Goal: Information Seeking & Learning: Learn about a topic

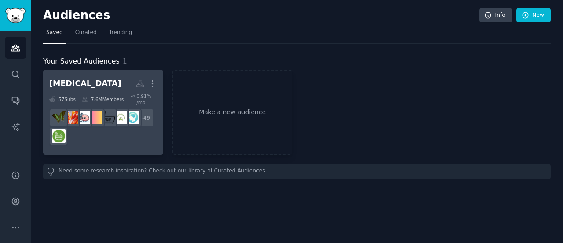
click at [103, 91] on div "[MEDICAL_DATA] More 57 Sub s 7.6M Members 0.91 % /mo r/NaturalMedicine + 49" at bounding box center [103, 112] width 108 height 73
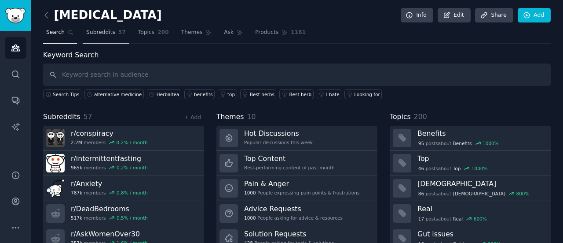
click at [106, 32] on span "Subreddits" at bounding box center [100, 33] width 29 height 8
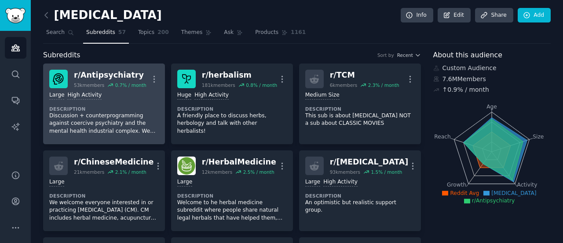
click at [136, 106] on dt "Description" at bounding box center [104, 109] width 110 height 6
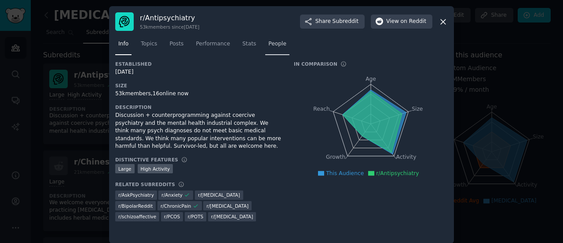
click at [268, 43] on span "People" at bounding box center [277, 44] width 18 height 8
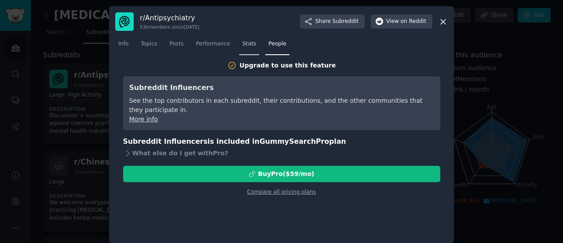
click at [239, 45] on link "Stats" at bounding box center [249, 46] width 20 height 18
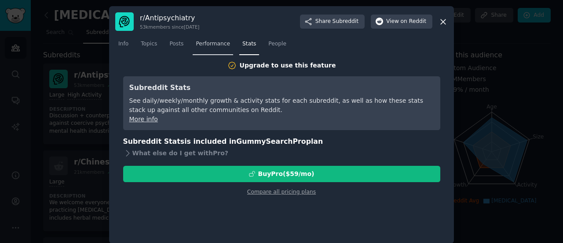
click at [212, 45] on span "Performance" at bounding box center [213, 44] width 34 height 8
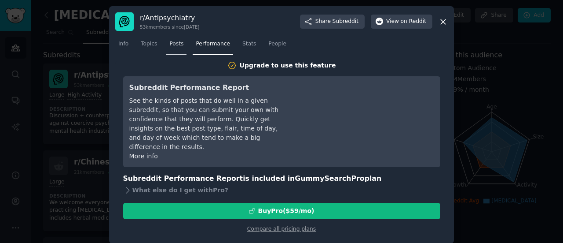
click at [173, 45] on span "Posts" at bounding box center [176, 44] width 14 height 8
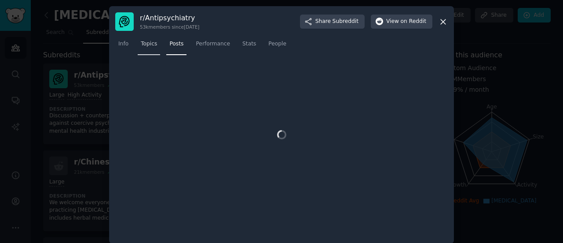
click at [145, 46] on span "Topics" at bounding box center [149, 44] width 16 height 8
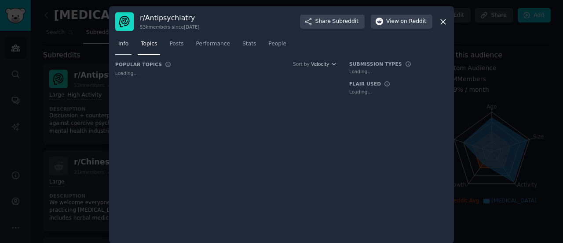
click at [123, 46] on span "Info" at bounding box center [123, 44] width 10 height 8
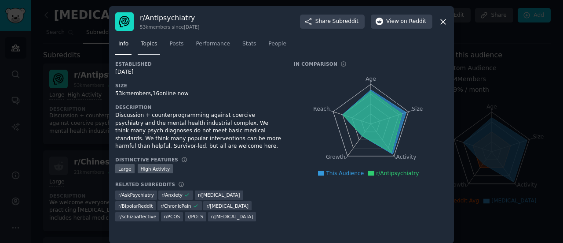
click at [144, 46] on span "Topics" at bounding box center [149, 44] width 16 height 8
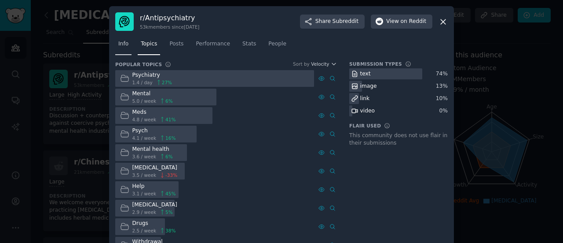
click at [123, 44] on span "Info" at bounding box center [123, 44] width 10 height 8
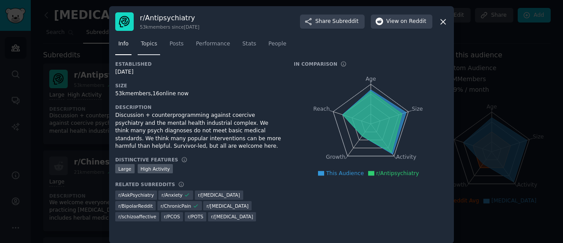
click at [147, 44] on span "Topics" at bounding box center [149, 44] width 16 height 8
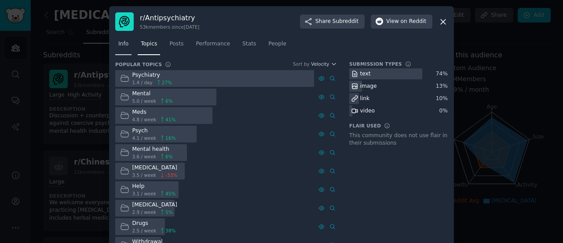
click at [124, 44] on span "Info" at bounding box center [123, 44] width 10 height 8
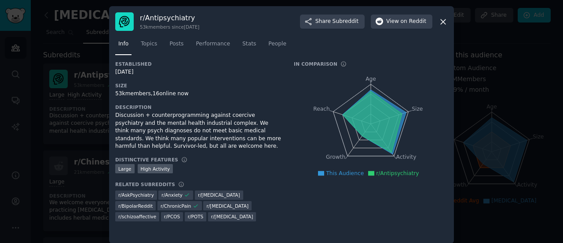
click at [442, 24] on icon at bounding box center [443, 21] width 9 height 9
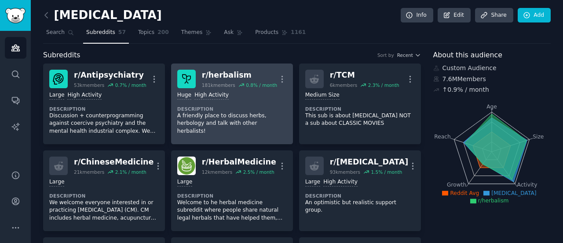
click at [257, 98] on div "Huge High Activity" at bounding box center [232, 95] width 110 height 8
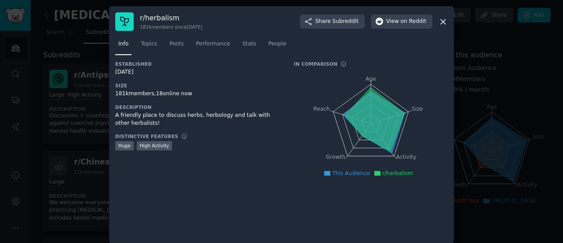
scroll to position [6, 0]
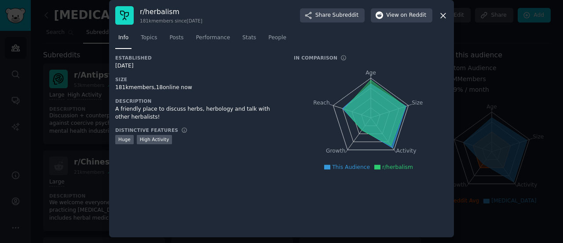
click at [444, 15] on icon at bounding box center [443, 15] width 9 height 9
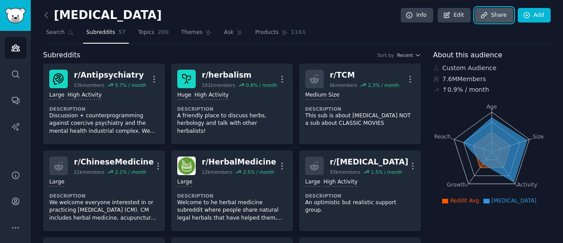
click at [485, 17] on icon at bounding box center [484, 15] width 6 height 6
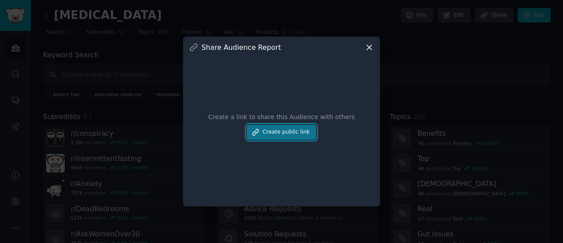
click at [298, 134] on button "Create public link" at bounding box center [282, 132] width 70 height 15
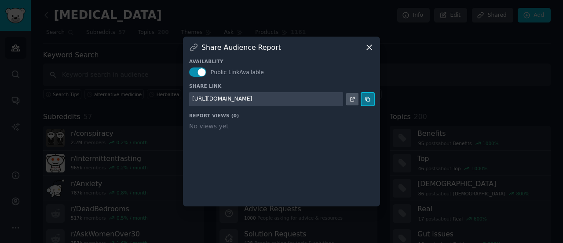
click at [370, 95] on button at bounding box center [368, 99] width 12 height 12
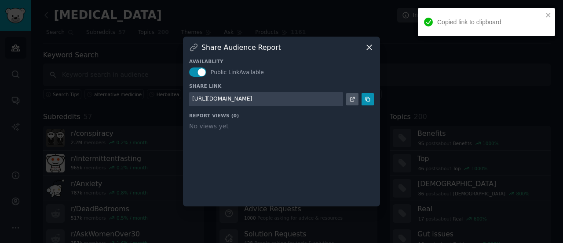
click at [369, 45] on icon at bounding box center [369, 47] width 9 height 9
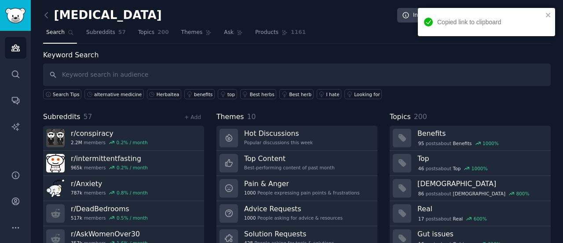
click at [0, 38] on div "Audiences Search Conversations AI Reports" at bounding box center [15, 95] width 31 height 129
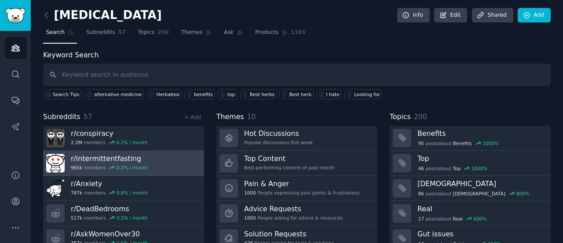
scroll to position [59, 0]
